Goal: Check status: Check status

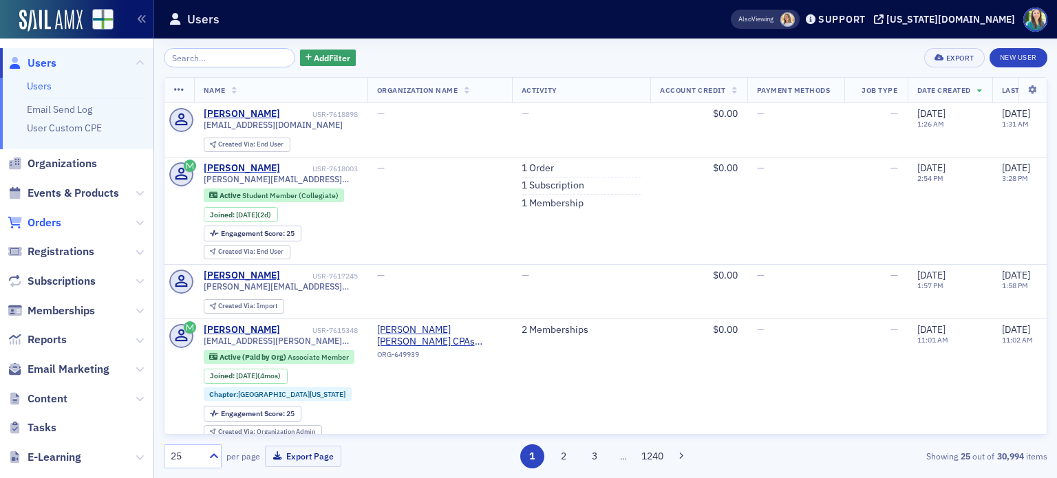
click at [43, 223] on span "Orders" at bounding box center [45, 222] width 34 height 15
click at [136, 224] on icon at bounding box center [140, 223] width 8 height 8
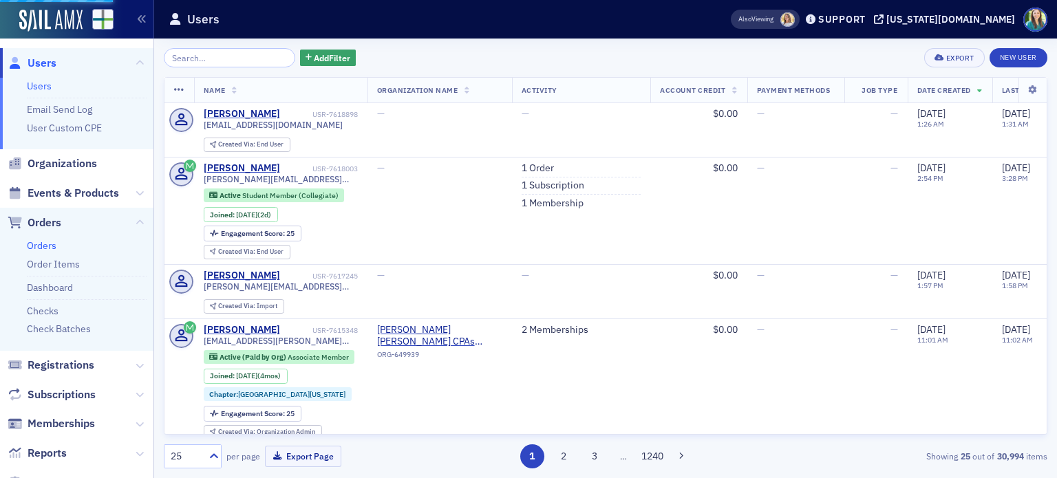
click at [34, 246] on link "Orders" at bounding box center [42, 246] width 30 height 12
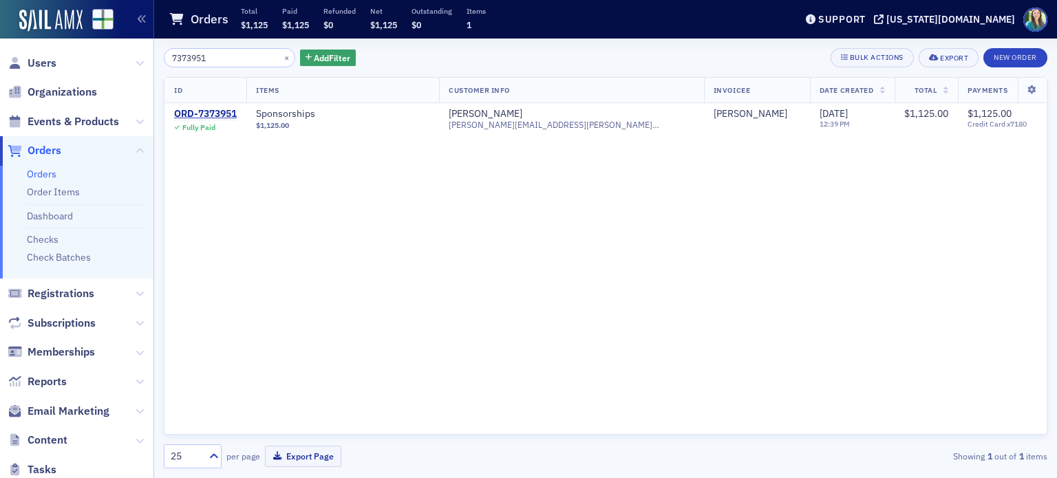
type input "7373951"
click at [233, 112] on div "ORD-7373951" at bounding box center [205, 114] width 63 height 12
